Goal: Ask a question

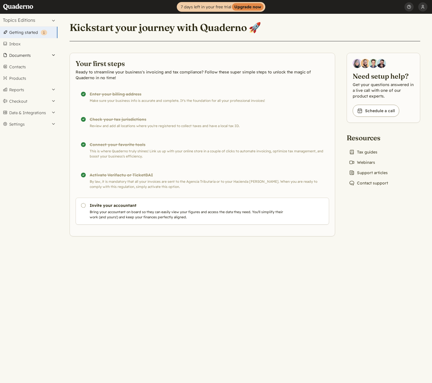
click at [53, 55] on button "Documents" at bounding box center [28, 55] width 57 height 11
click at [18, 72] on link "Invoices" at bounding box center [28, 71] width 57 height 8
click at [51, 125] on button "Settings" at bounding box center [28, 124] width 57 height 11
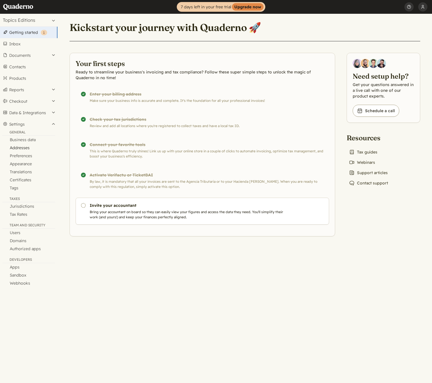
click at [23, 148] on link "Addresses" at bounding box center [28, 148] width 57 height 8
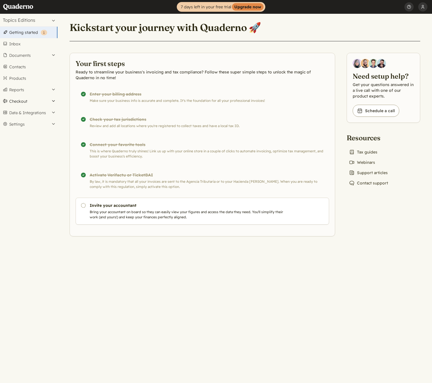
click at [52, 101] on button "Checkout" at bounding box center [28, 101] width 57 height 11
click at [17, 101] on button "Checkout" at bounding box center [28, 101] width 57 height 11
click at [16, 111] on link "Links" at bounding box center [28, 111] width 57 height 8
click at [53, 112] on button "Data & Integrations" at bounding box center [28, 112] width 57 height 11
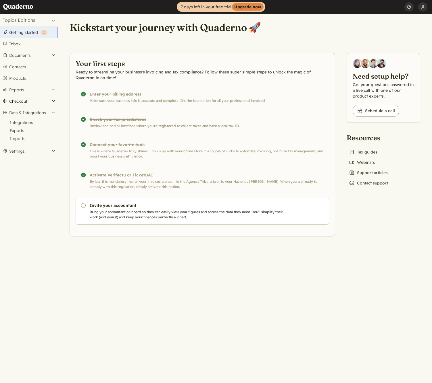
click at [52, 101] on button "Checkout" at bounding box center [28, 101] width 57 height 11
click at [51, 131] on button "Data & Integrations" at bounding box center [28, 131] width 57 height 11
click at [22, 123] on link "Integrations" at bounding box center [28, 123] width 57 height 8
click at [368, 183] on link "Chat icon Contact support" at bounding box center [368, 183] width 44 height 8
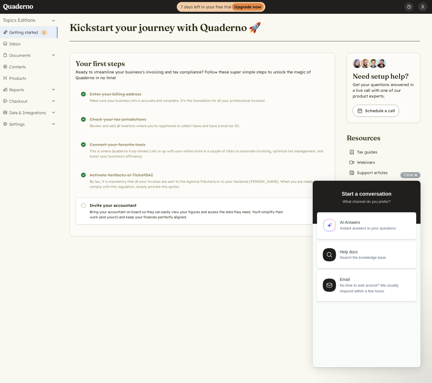
click at [351, 226] on span "Instant answers to your questions" at bounding box center [374, 229] width 69 height 6
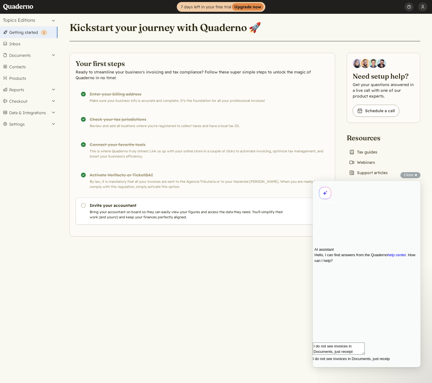
type textarea "I do not see invoices in Documents, just receipts"
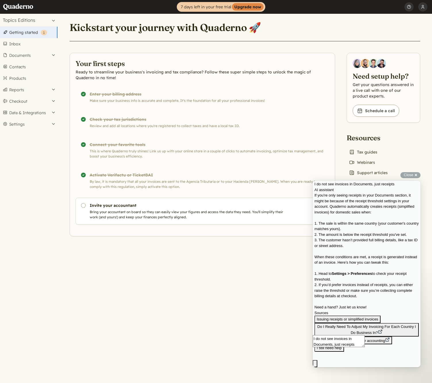
scroll to position [125, 0]
click at [50, 124] on button "Settings" at bounding box center [28, 124] width 57 height 11
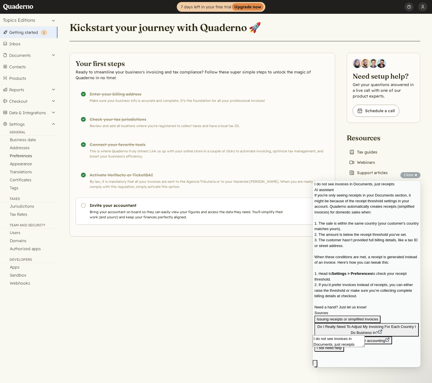
click at [25, 156] on link "Preferences" at bounding box center [28, 156] width 57 height 8
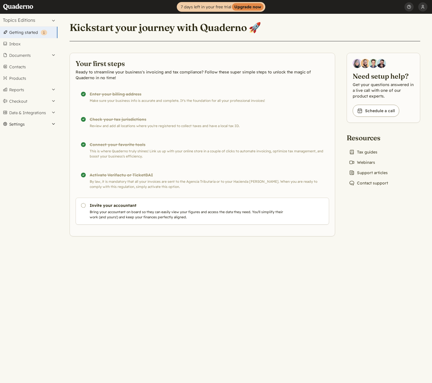
click at [42, 125] on button "Settings" at bounding box center [28, 124] width 57 height 11
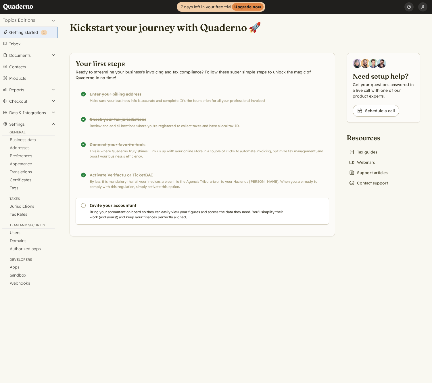
click at [22, 215] on link "Tax Rates" at bounding box center [28, 214] width 57 height 8
